Goal: Information Seeking & Learning: Find specific fact

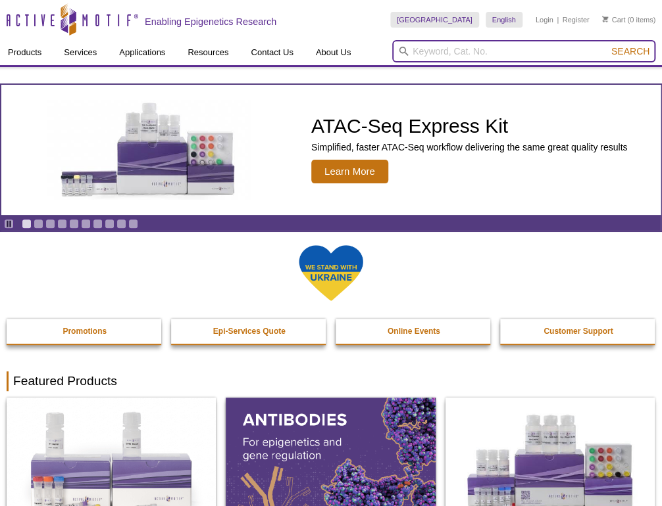
click at [518, 51] on input "search" at bounding box center [523, 51] width 263 height 22
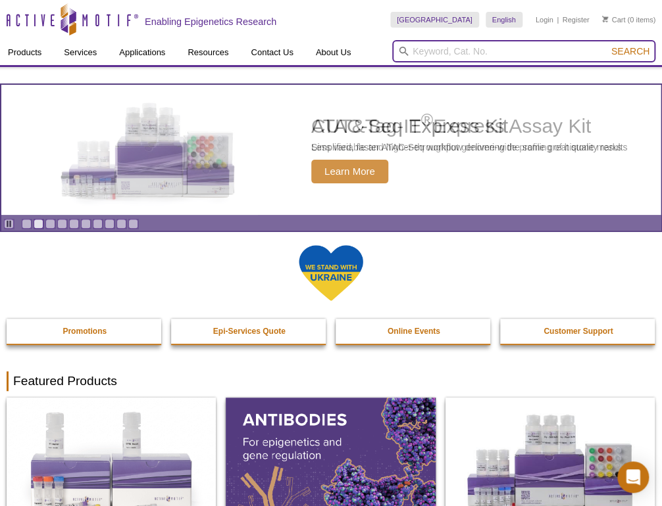
click at [430, 51] on input "search" at bounding box center [523, 51] width 263 height 22
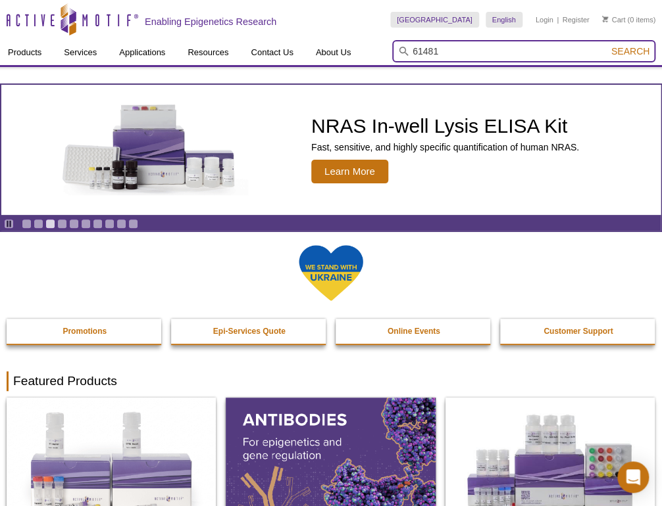
type input "61481"
click at [607, 45] on button "Search" at bounding box center [630, 51] width 46 height 12
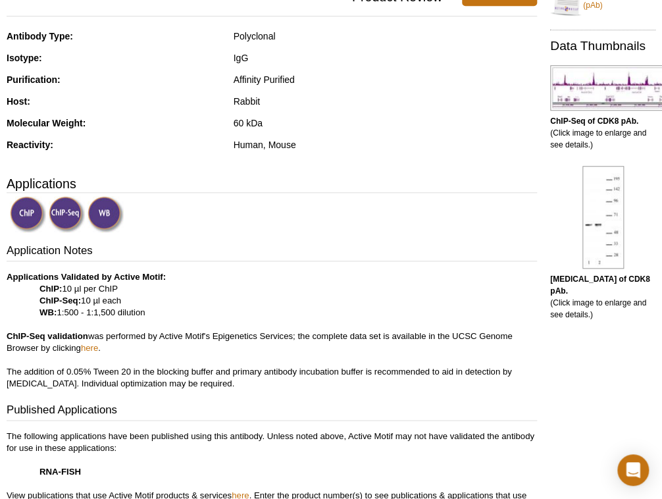
scroll to position [210, 0]
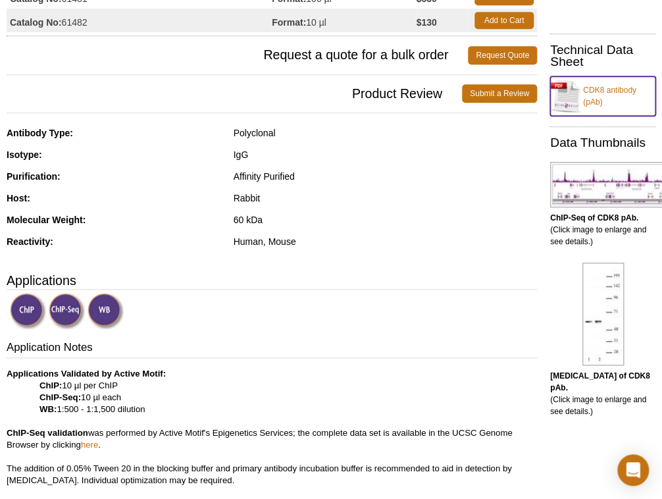
click at [588, 95] on link "CDK8 antibody (pAb)" at bounding box center [602, 95] width 105 height 39
click at [200, 146] on div "Antibody Type: Polyclonal" at bounding box center [272, 138] width 530 height 22
